Goal: Book appointment/travel/reservation

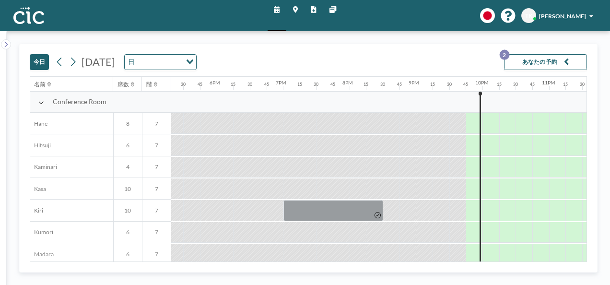
scroll to position [0, 1186]
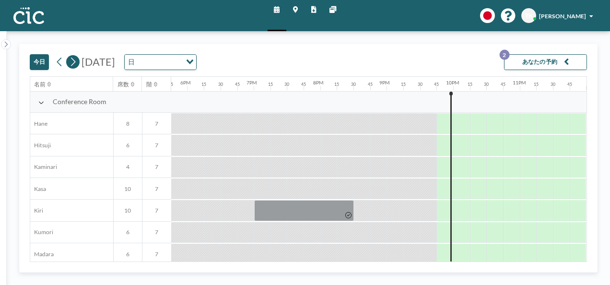
click at [77, 60] on button at bounding box center [72, 61] width 13 height 13
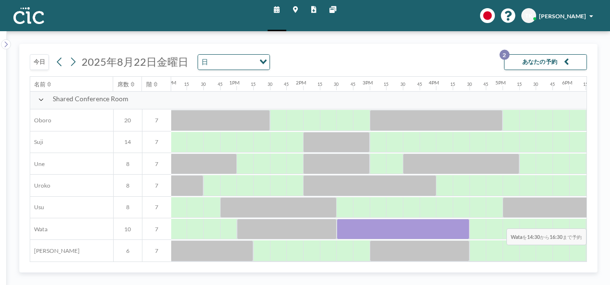
scroll to position [615, 923]
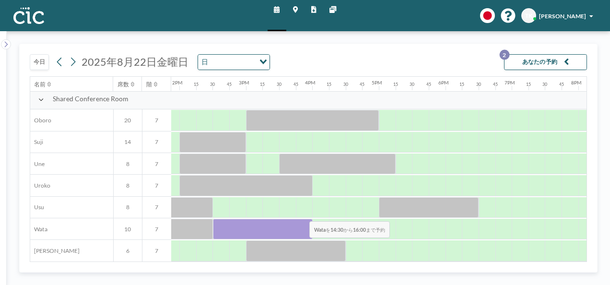
drag, startPoint x: 492, startPoint y: 222, endPoint x: 302, endPoint y: 214, distance: 189.7
click at [302, 218] on div at bounding box center [46, 229] width 1596 height 22
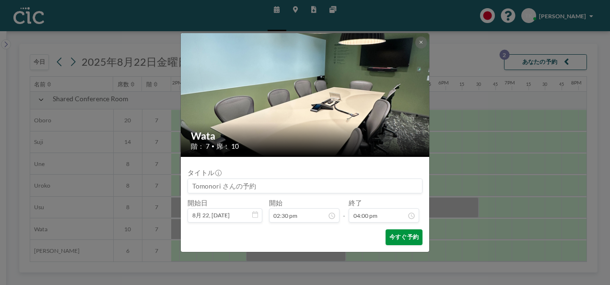
scroll to position [1013, 0]
click at [393, 236] on button "今すぐ予約" at bounding box center [404, 237] width 37 height 16
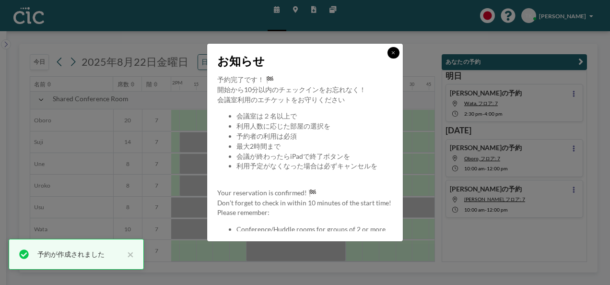
click at [396, 49] on button at bounding box center [394, 53] width 12 height 12
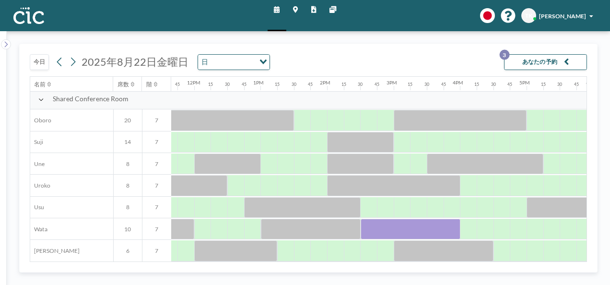
scroll to position [615, 769]
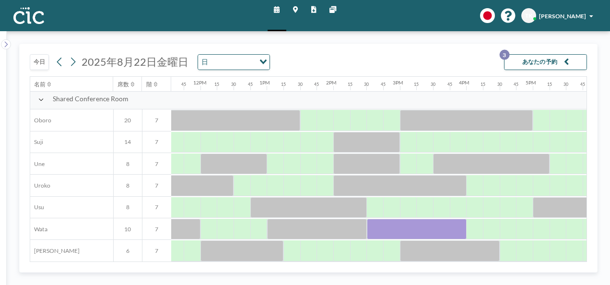
click at [588, 113] on div "今日 2025年8月22日金曜日 日 Loading... あなたの予約 3 名前 席数 階 12AM 15 30 45 1AM 15 30 45 2AM 1…" at bounding box center [308, 158] width 579 height 229
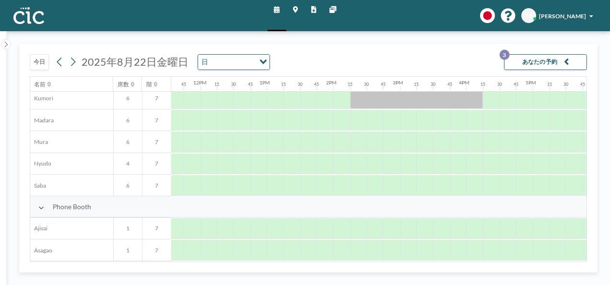
scroll to position [134, 769]
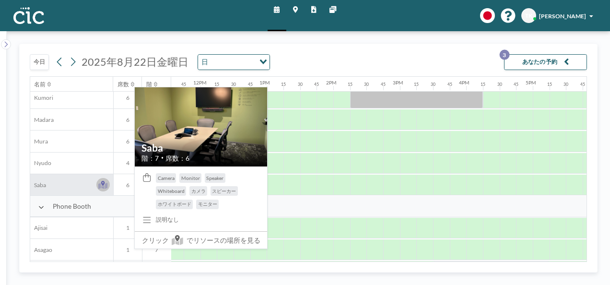
click at [104, 186] on icon at bounding box center [102, 186] width 9 height 6
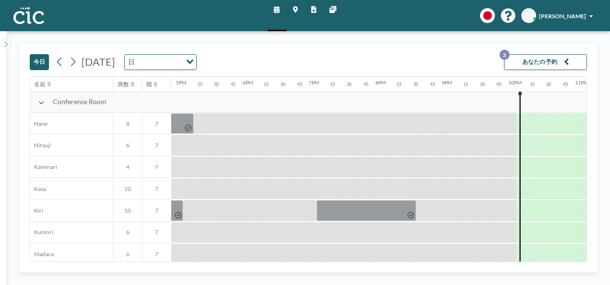
scroll to position [0, 1186]
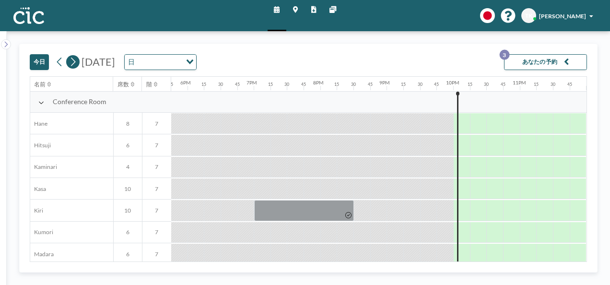
click at [74, 62] on icon at bounding box center [73, 62] width 5 height 9
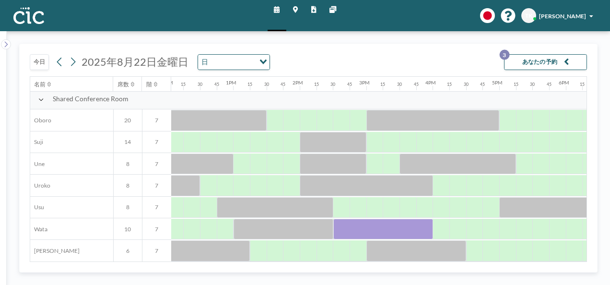
scroll to position [615, 871]
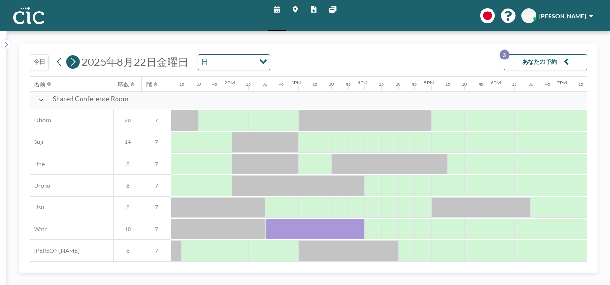
drag, startPoint x: 71, startPoint y: 62, endPoint x: 72, endPoint y: 57, distance: 5.8
click at [72, 57] on icon at bounding box center [73, 62] width 8 height 12
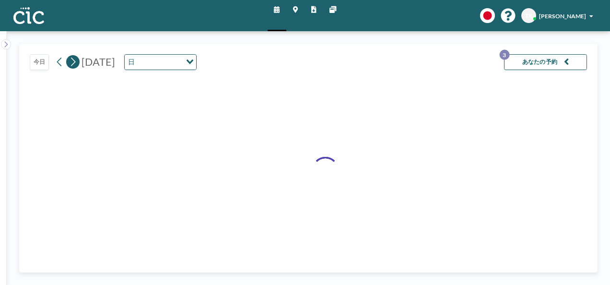
click at [72, 57] on icon at bounding box center [73, 62] width 8 height 12
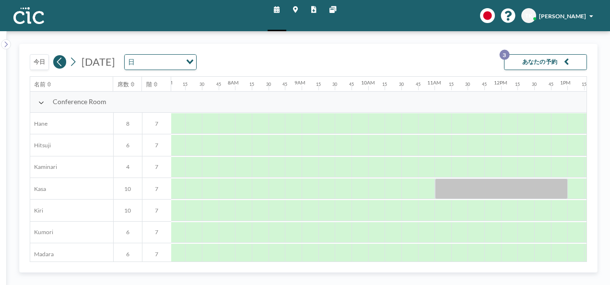
scroll to position [0, 483]
click at [57, 60] on icon at bounding box center [60, 62] width 8 height 12
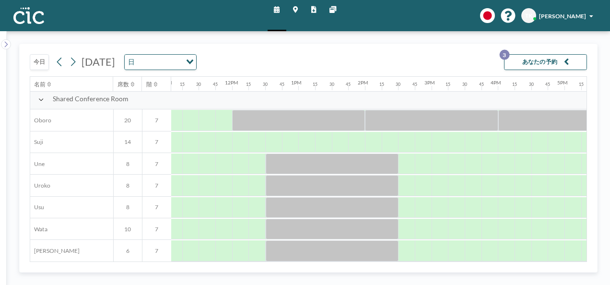
scroll to position [615, 742]
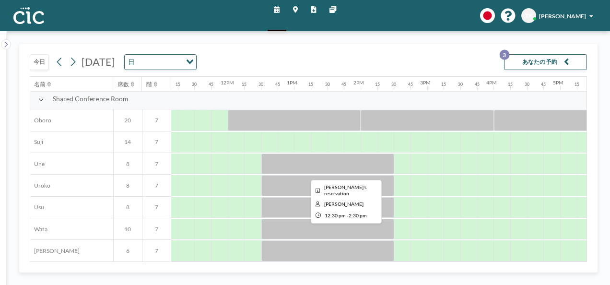
click at [386, 219] on div at bounding box center [328, 229] width 133 height 21
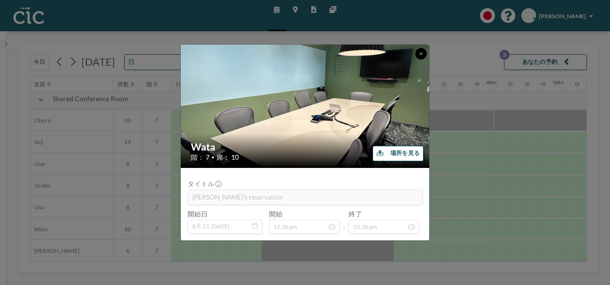
click at [422, 55] on icon at bounding box center [421, 53] width 4 height 5
